Goal: Task Accomplishment & Management: Complete application form

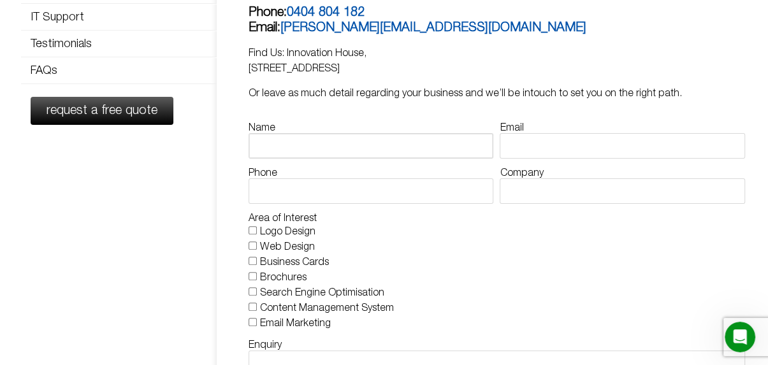
drag, startPoint x: 305, startPoint y: 149, endPoint x: 306, endPoint y: 140, distance: 8.9
click at [305, 149] on input "Name" at bounding box center [371, 145] width 245 height 25
type input "[PERSON_NAME]"
click at [579, 139] on input "Email" at bounding box center [622, 145] width 245 height 25
type input "[EMAIL_ADDRESS][DOMAIN_NAME]"
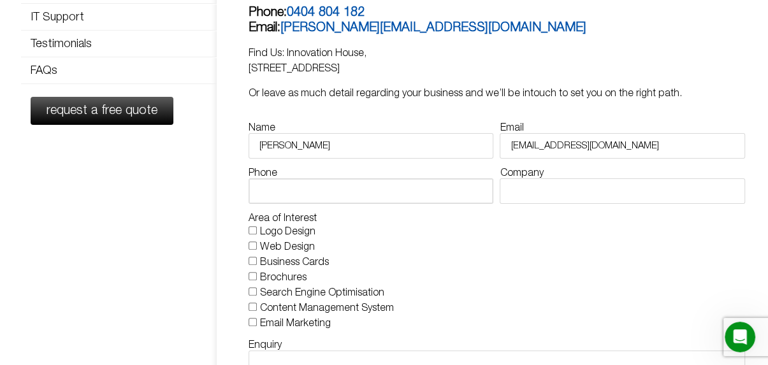
click at [335, 188] on input "Phone" at bounding box center [371, 190] width 245 height 25
paste input "3340073326"
type input "3340073326"
click at [595, 186] on input "Company" at bounding box center [622, 190] width 245 height 25
paste input "Webgrity"
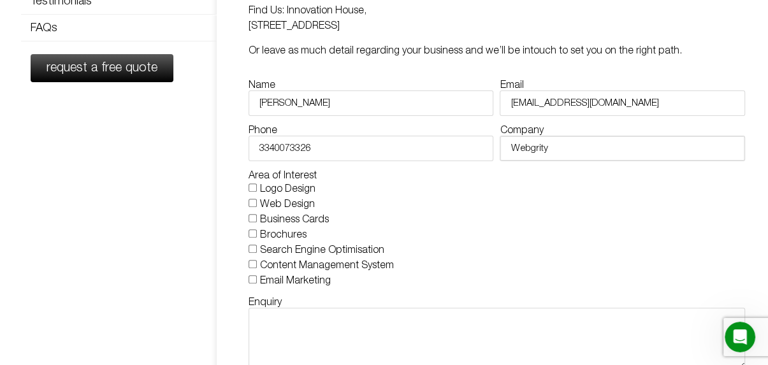
scroll to position [319, 0]
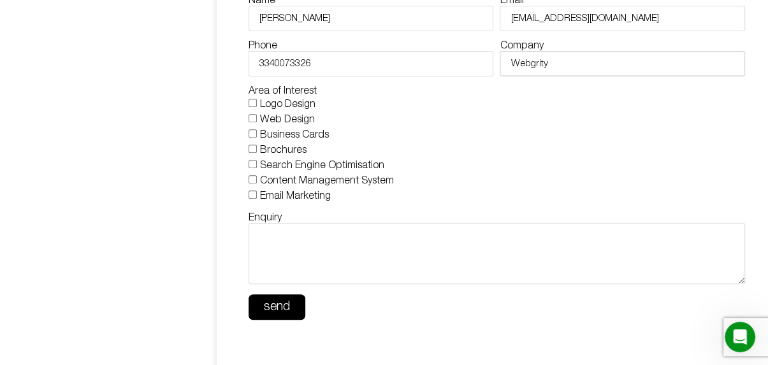
type input "Webgrity"
click at [250, 103] on input "Logo Design" at bounding box center [253, 103] width 8 height 8
checkbox input "true"
drag, startPoint x: 252, startPoint y: 116, endPoint x: 256, endPoint y: 140, distance: 24.0
click at [252, 117] on input "Web Design" at bounding box center [253, 118] width 8 height 8
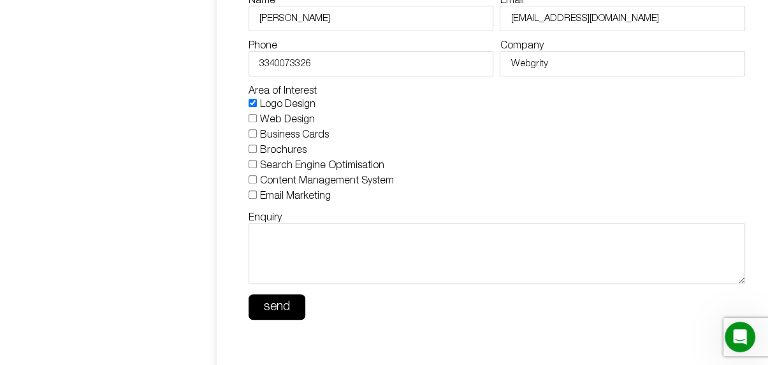
checkbox input "true"
click at [330, 249] on textarea "Enquiry" at bounding box center [497, 253] width 496 height 61
paste textarea "Hello, Our free homepage design service offer is a great way for you to see how…"
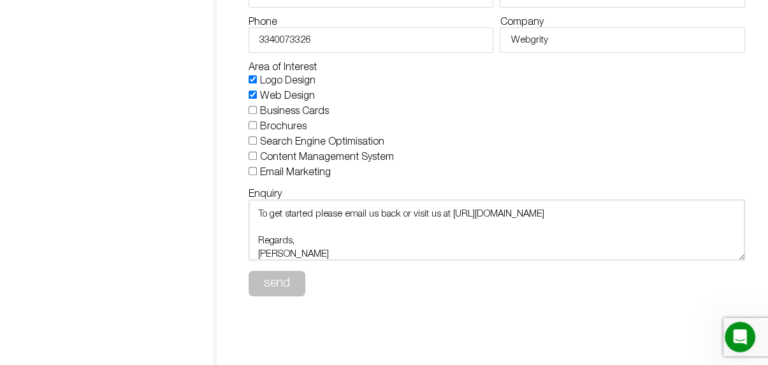
scroll to position [382, 0]
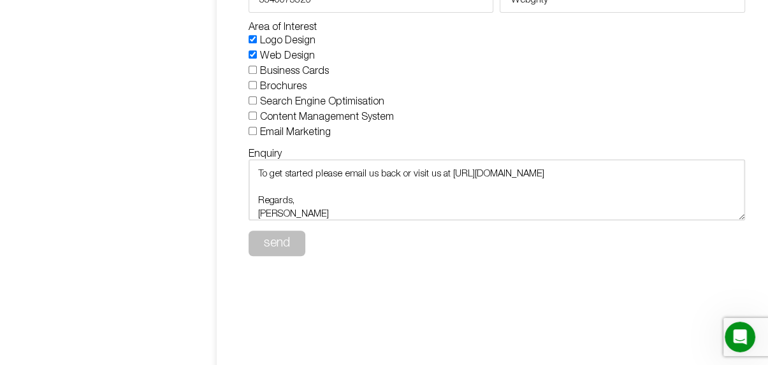
type textarea "Hello, Our free homepage design service offer is a great way for you to see how…"
click at [275, 233] on button "send" at bounding box center [277, 243] width 57 height 25
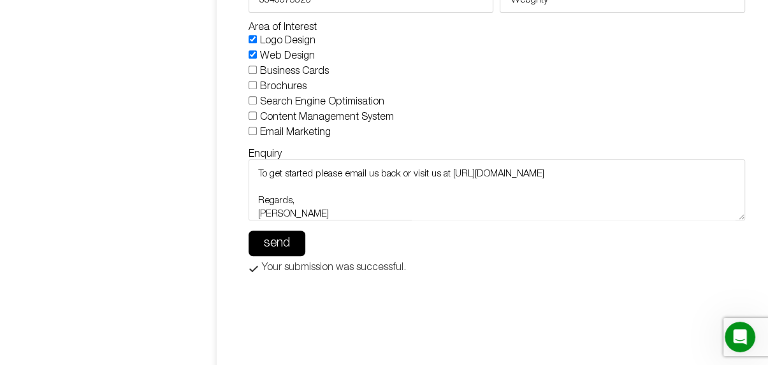
scroll to position [0, 0]
